Goal: Go to known website: Access a specific website the user already knows

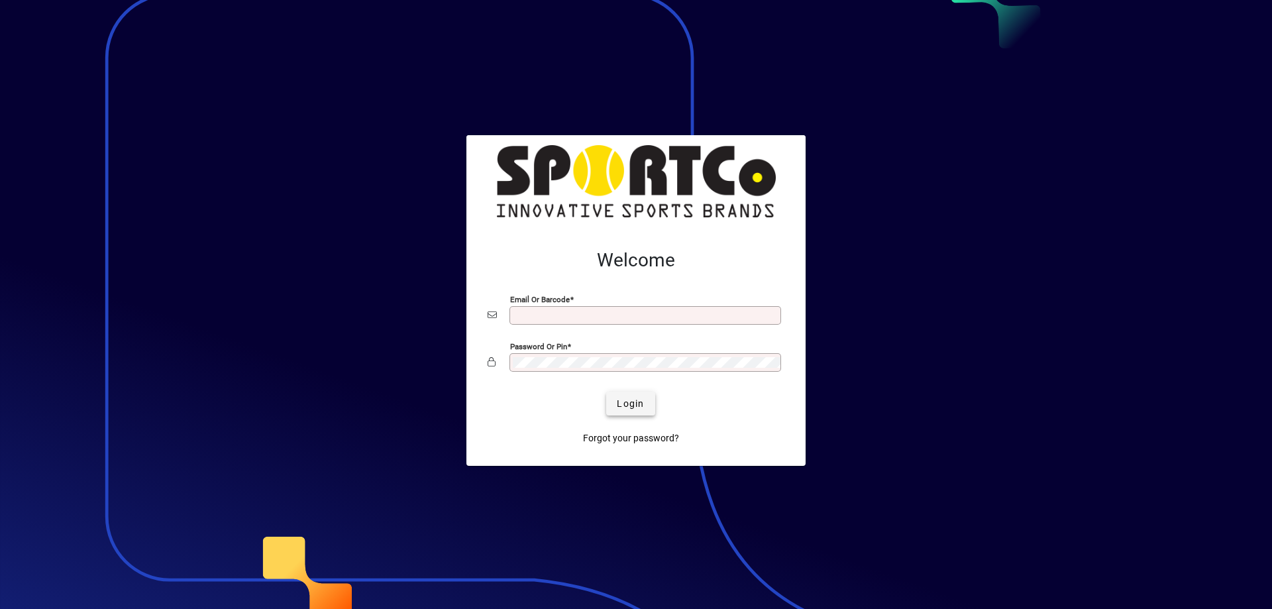
type input "**********"
click at [627, 408] on span "Login" at bounding box center [630, 404] width 27 height 14
